Goal: Navigation & Orientation: Find specific page/section

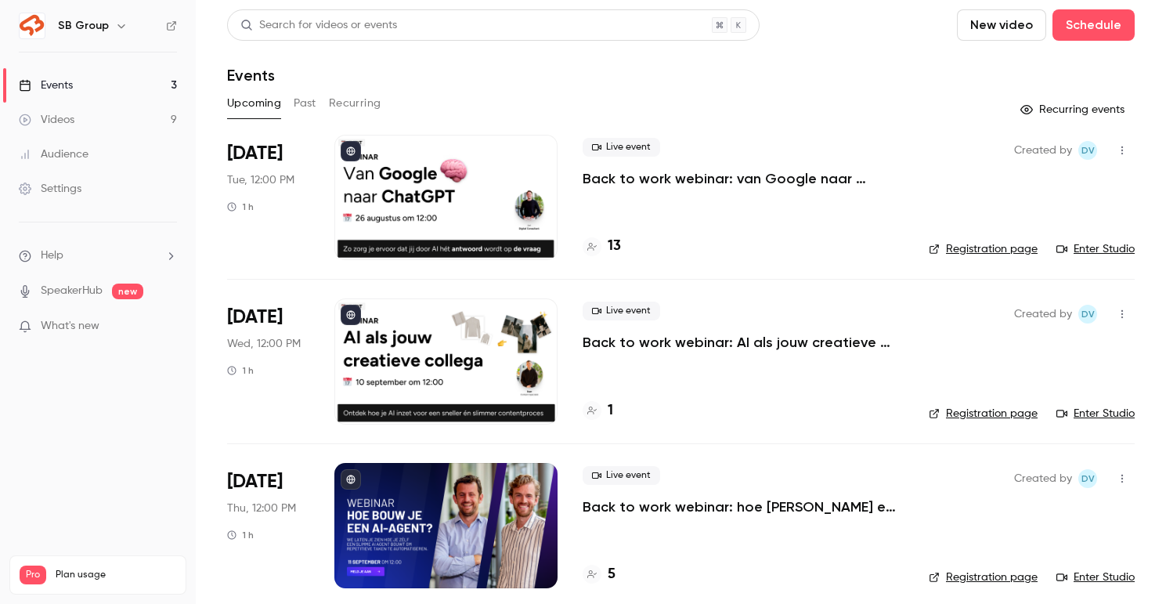
scroll to position [1, 0]
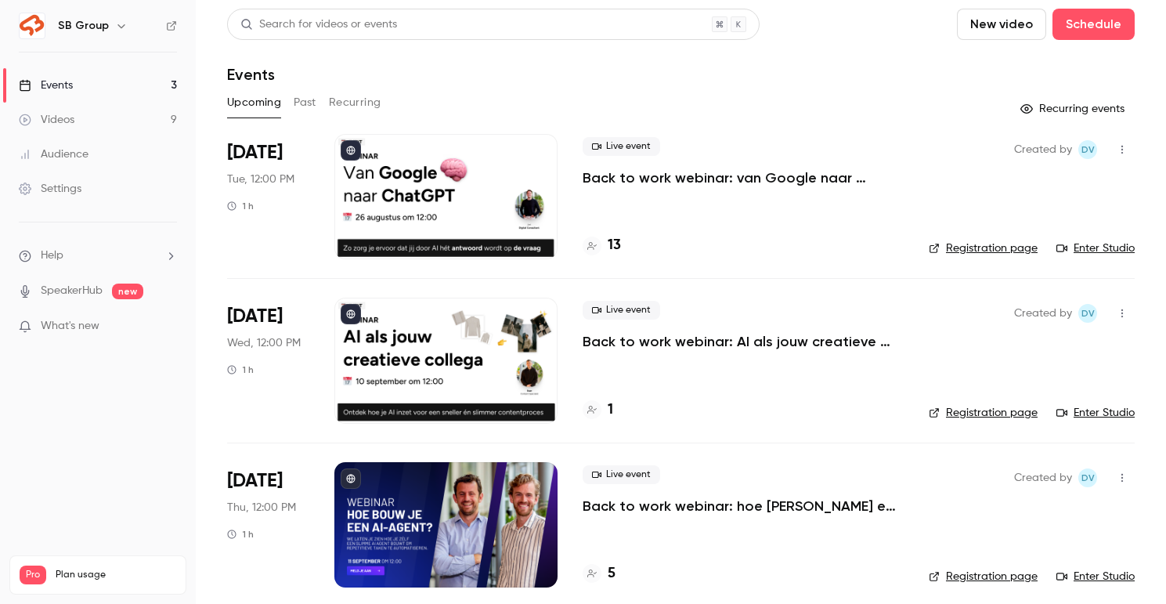
click at [126, 124] on link "Videos 9" at bounding box center [98, 120] width 196 height 34
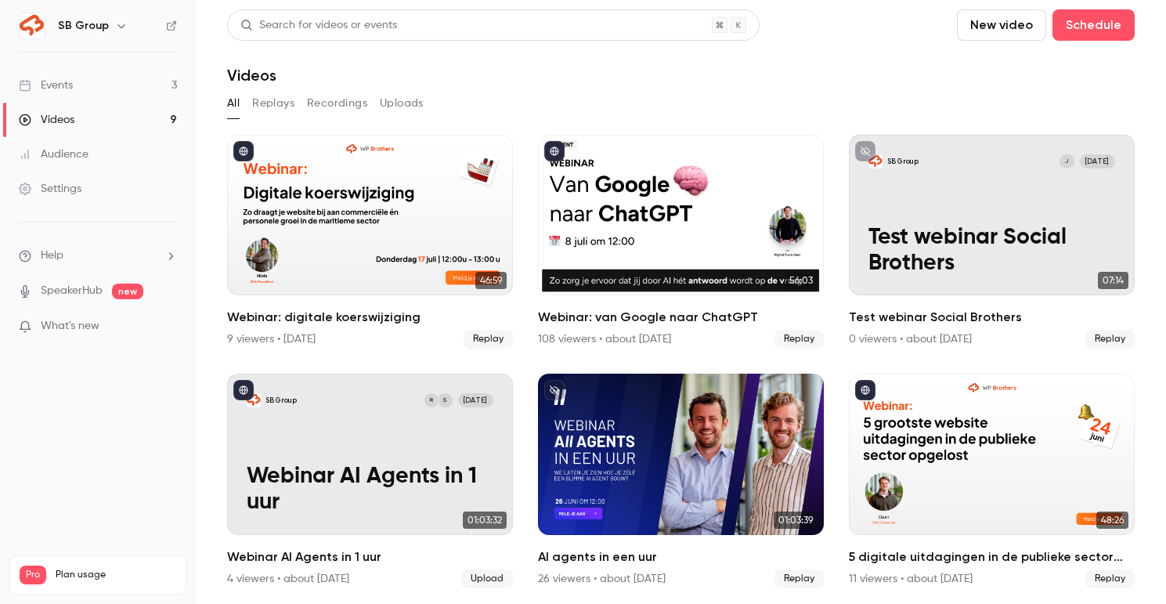
click at [101, 153] on link "Audience" at bounding box center [98, 154] width 196 height 34
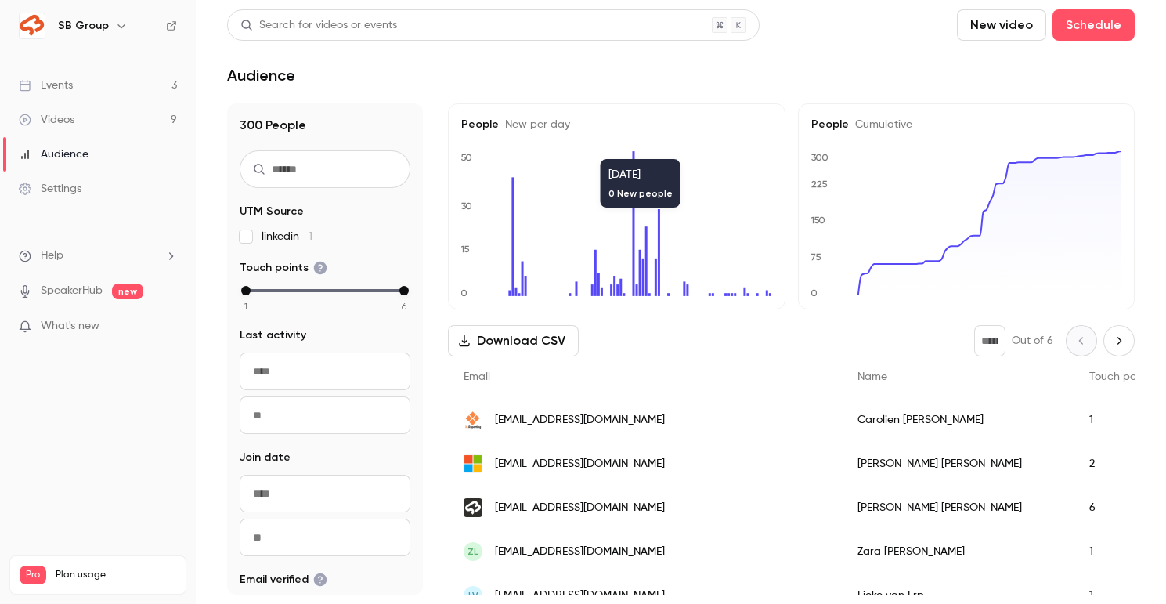
click at [73, 83] on div "Events" at bounding box center [46, 86] width 54 height 16
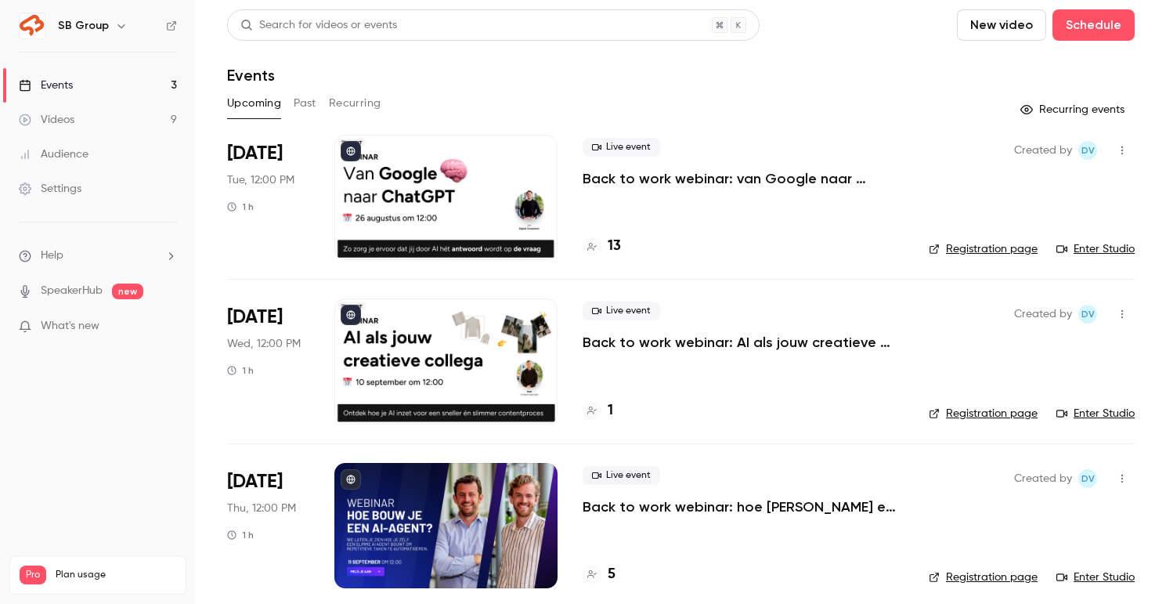
click at [89, 183] on link "Settings" at bounding box center [98, 188] width 196 height 34
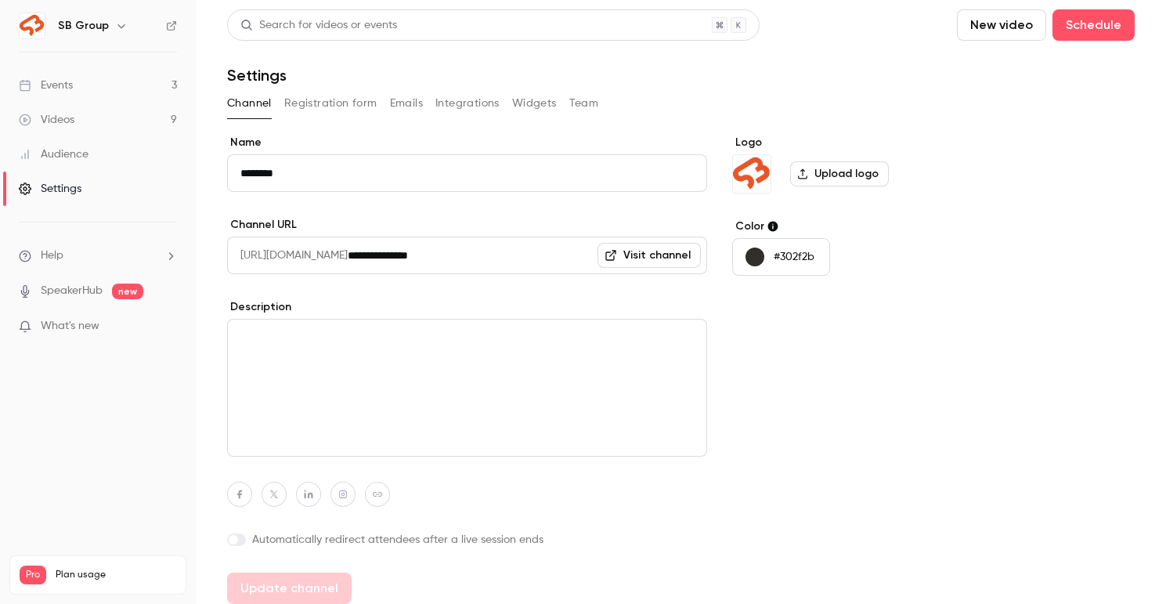
click at [474, 107] on button "Integrations" at bounding box center [467, 103] width 64 height 25
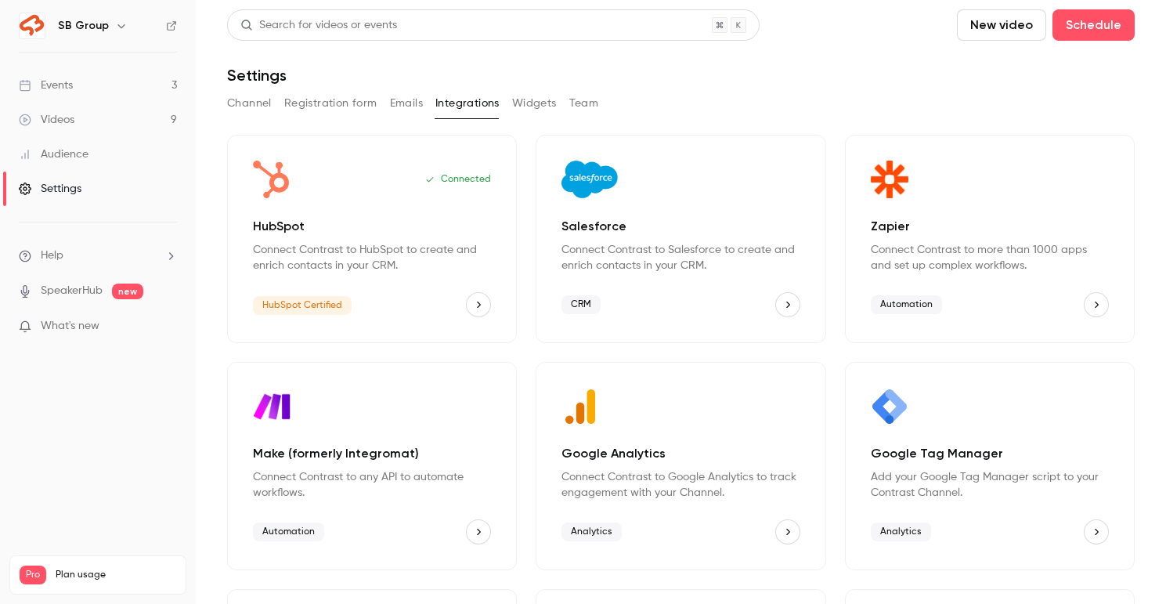
click at [240, 105] on button "Channel" at bounding box center [249, 103] width 45 height 25
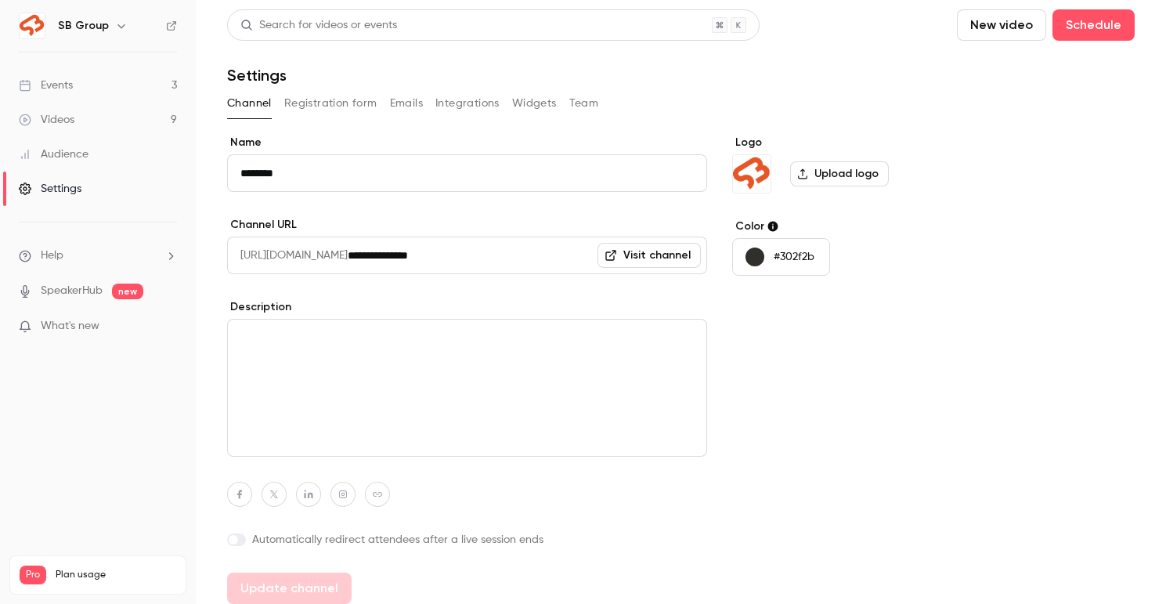
click at [333, 96] on button "Registration form" at bounding box center [330, 103] width 93 height 25
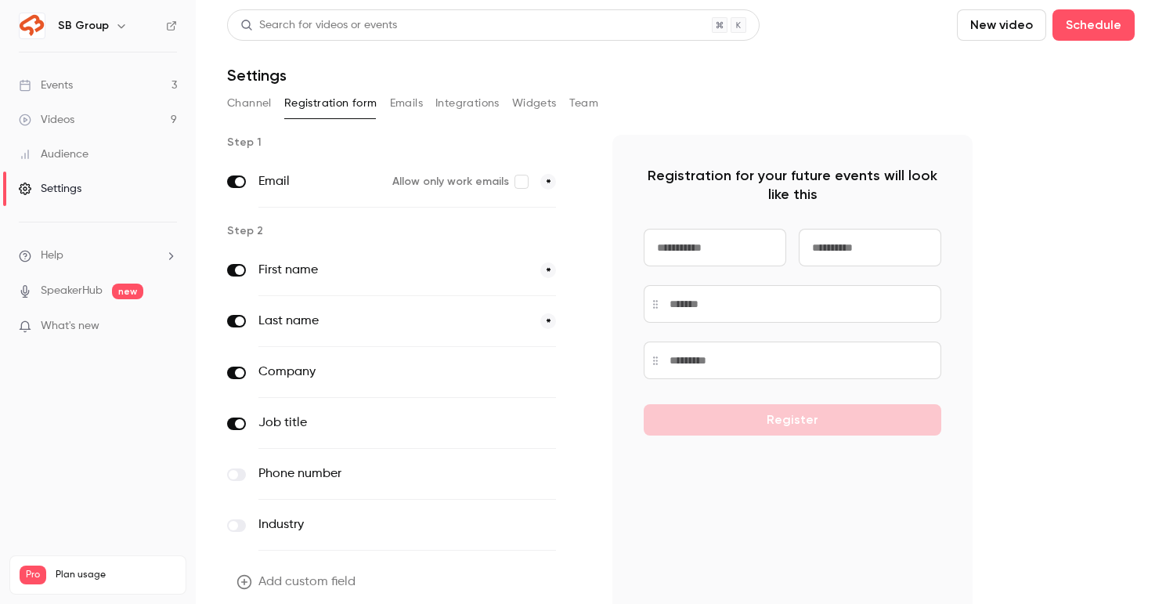
click at [400, 99] on button "Emails" at bounding box center [406, 103] width 33 height 25
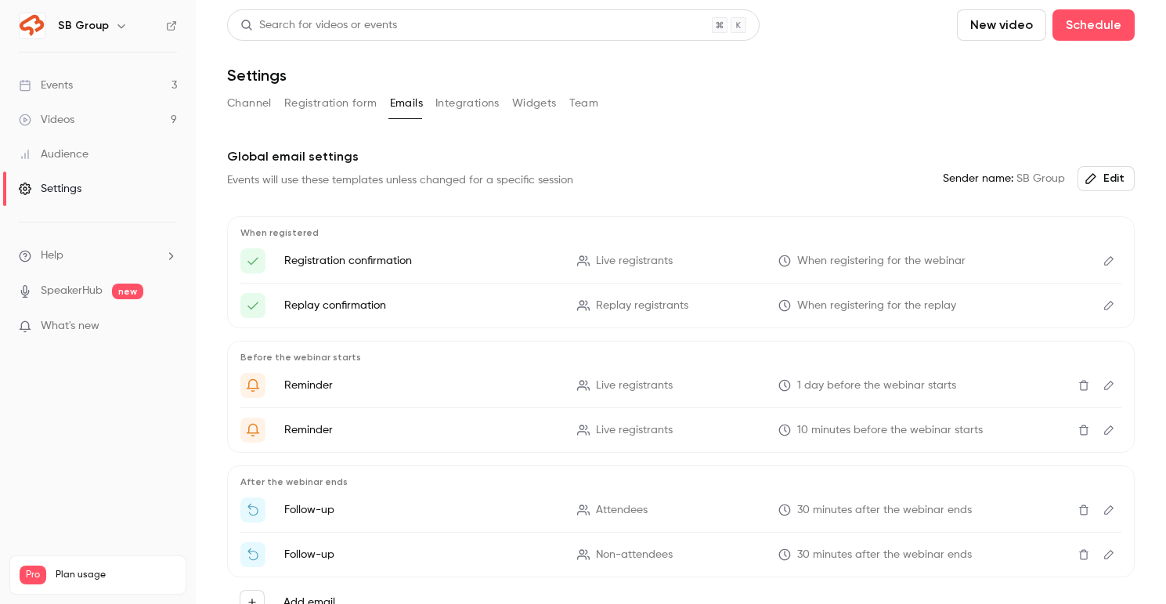
click at [91, 75] on link "Events 3" at bounding box center [98, 85] width 196 height 34
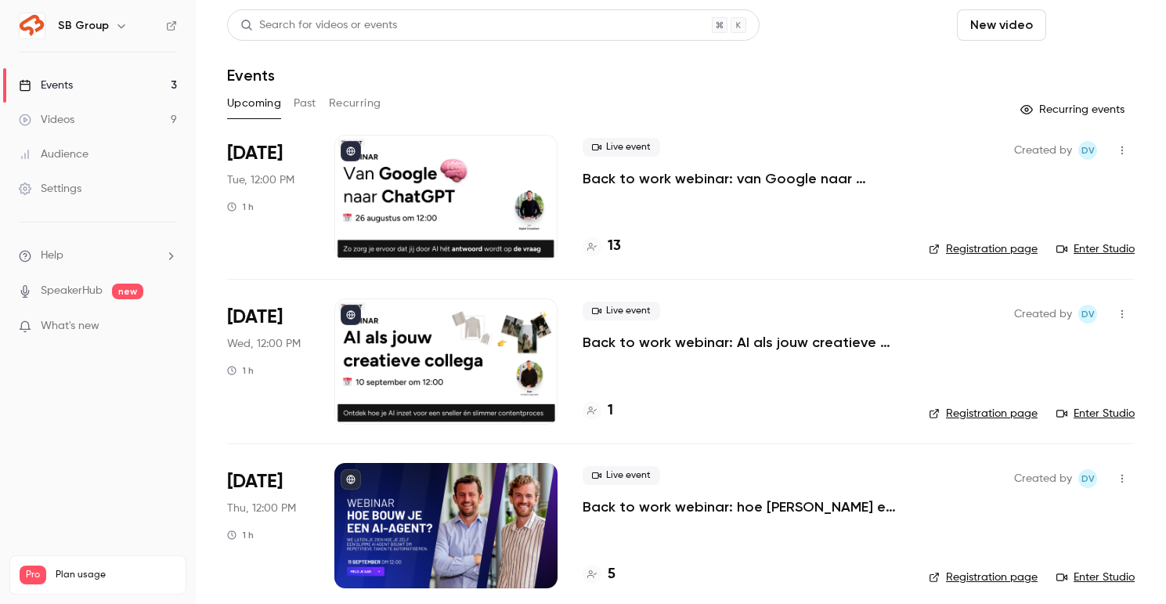
click at [790, 30] on button "Schedule" at bounding box center [1093, 24] width 82 height 31
click at [82, 194] on div at bounding box center [583, 302] width 1166 height 604
click at [49, 191] on div "Settings" at bounding box center [50, 189] width 63 height 16
